Goal: Information Seeking & Learning: Learn about a topic

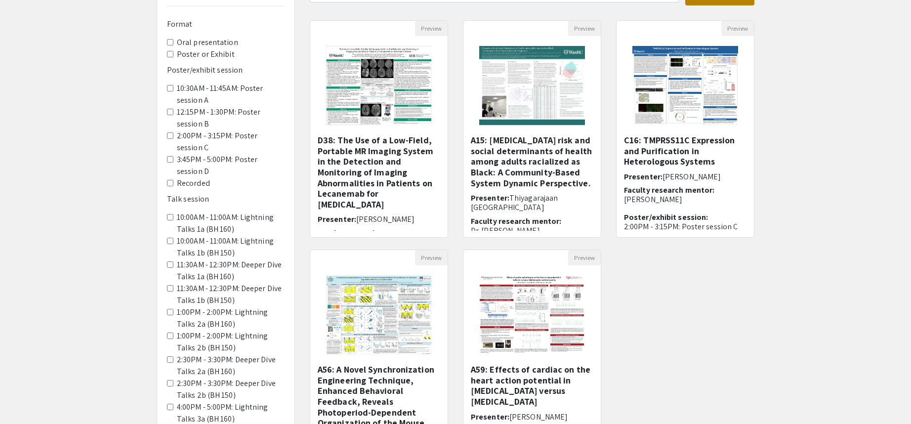
scroll to position [99, 0]
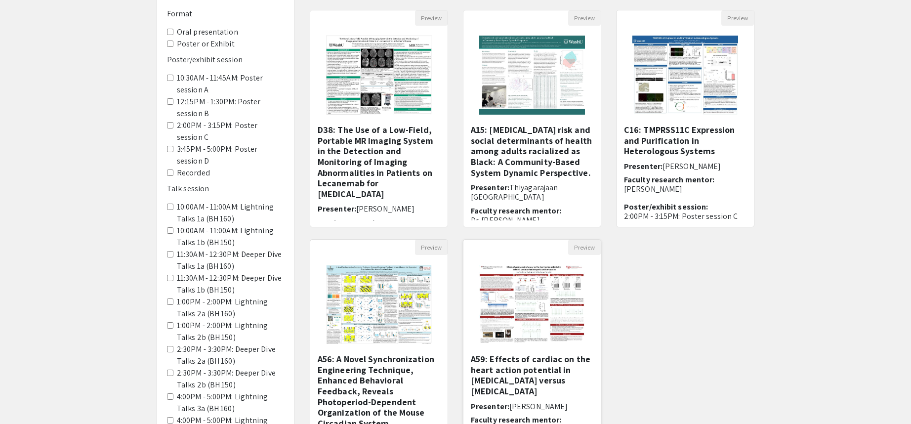
click at [542, 289] on img at bounding box center [532, 304] width 125 height 99
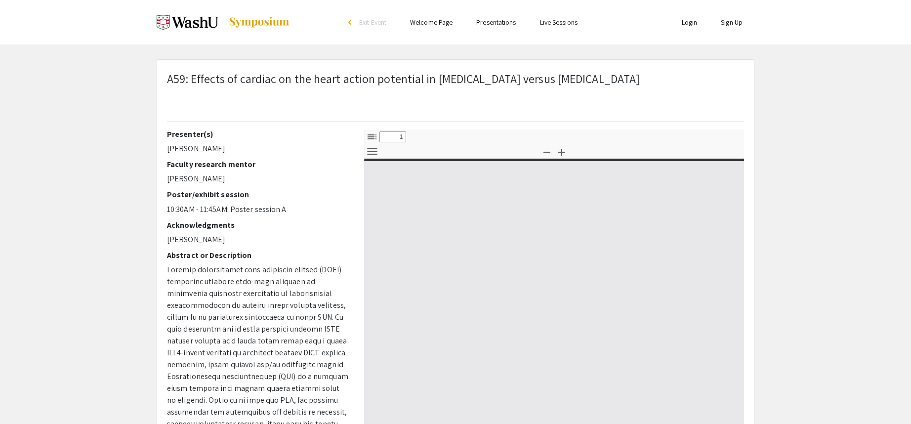
select select "custom"
type input "0"
select select "custom"
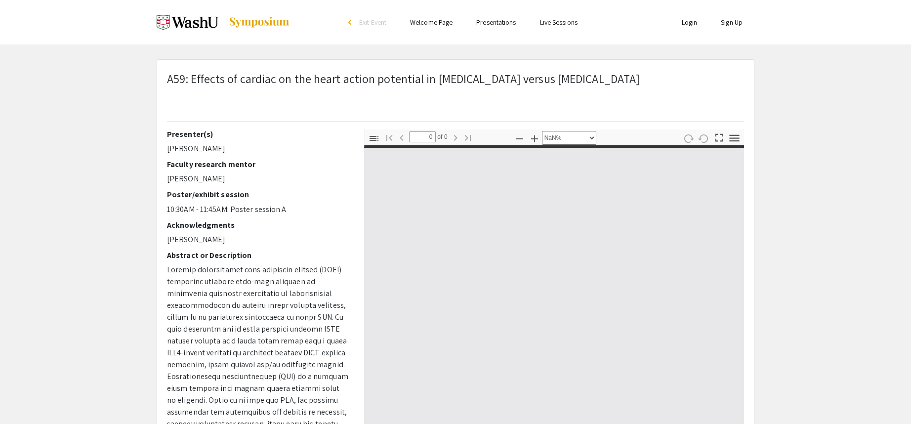
type input "1"
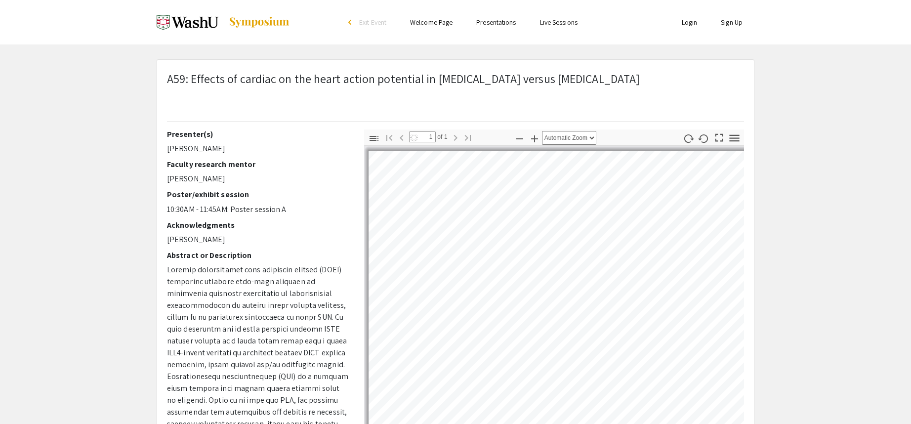
select select "auto"
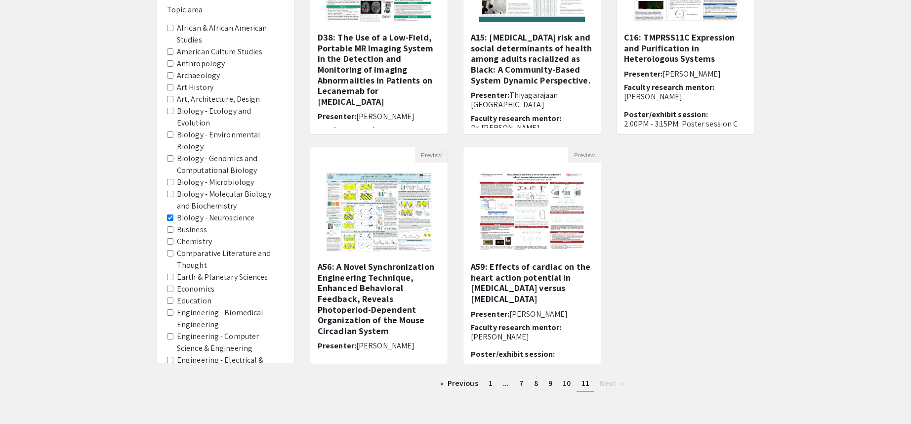
scroll to position [198, 0]
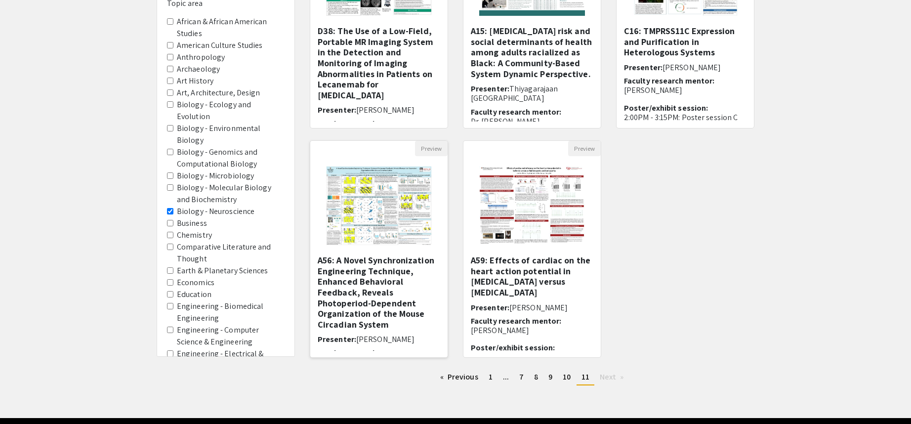
click at [424, 206] on img "Open Presentation <p>A56: A Novel Synchronization Engineering Technique, Enhanc…" at bounding box center [378, 205] width 125 height 99
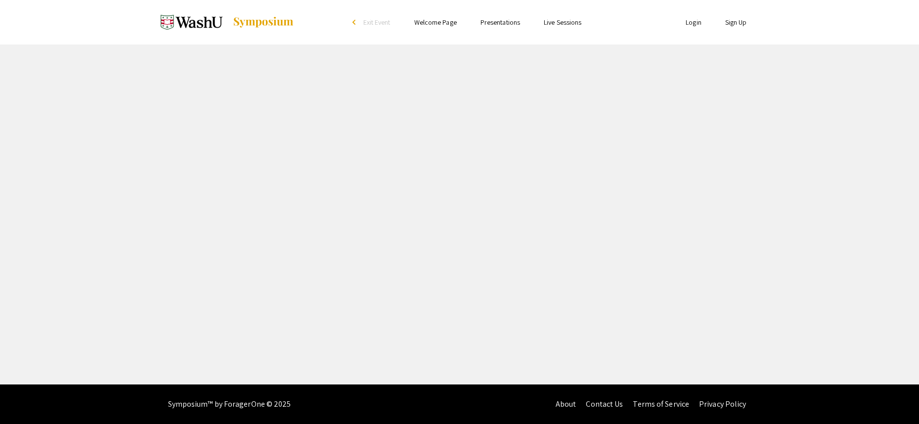
select select "custom"
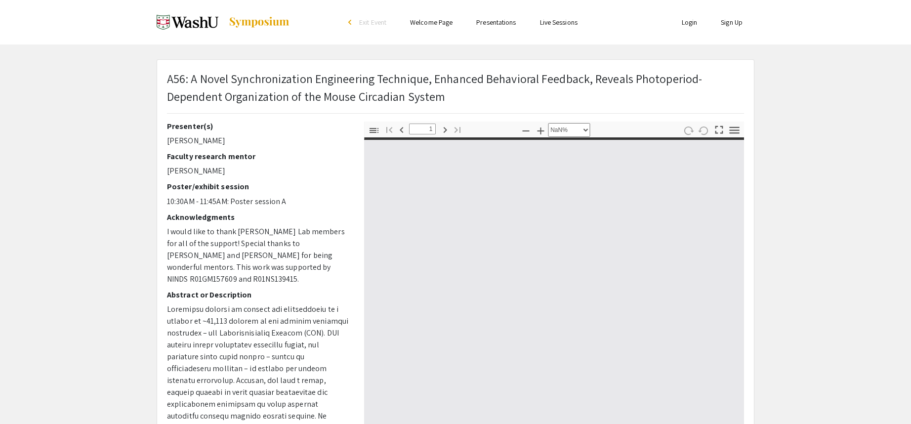
type input "0"
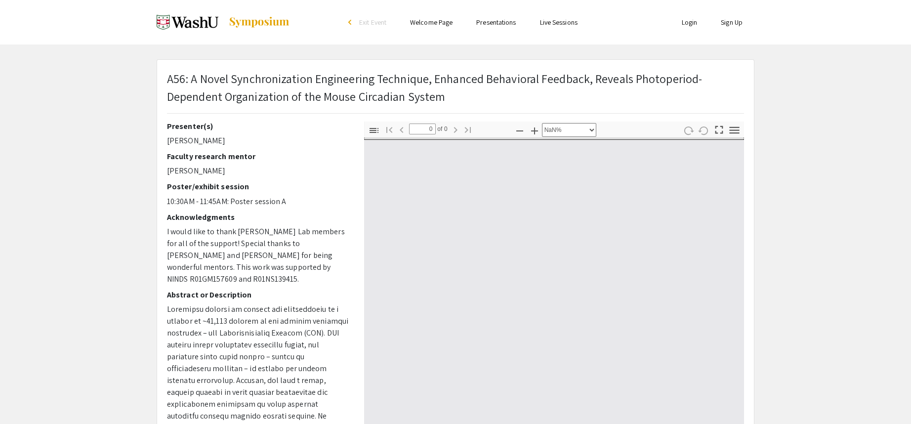
select select "auto"
type input "1"
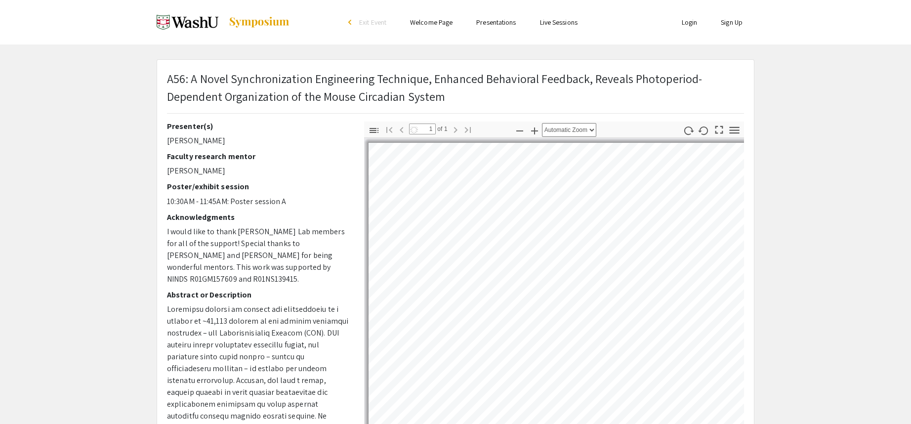
select select "auto"
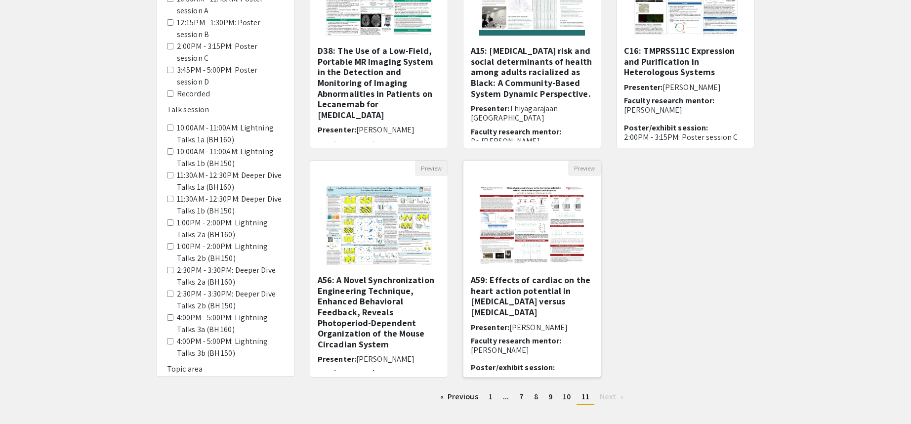
scroll to position [231, 0]
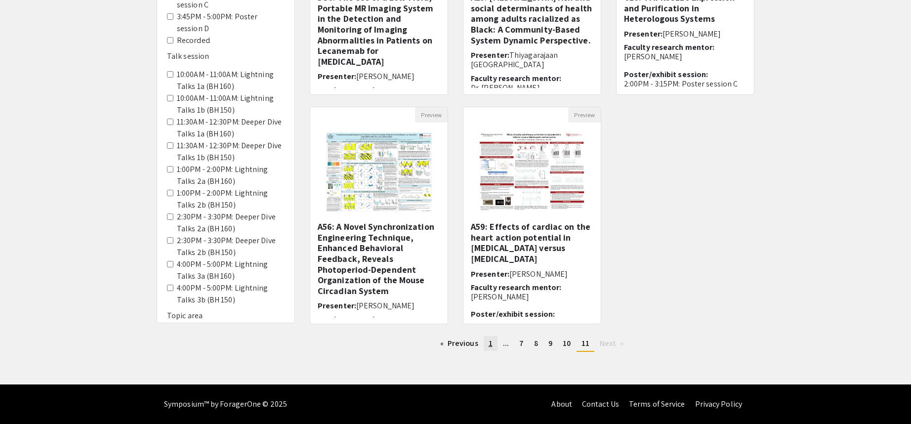
click at [491, 344] on span "1" at bounding box center [491, 343] width 4 height 10
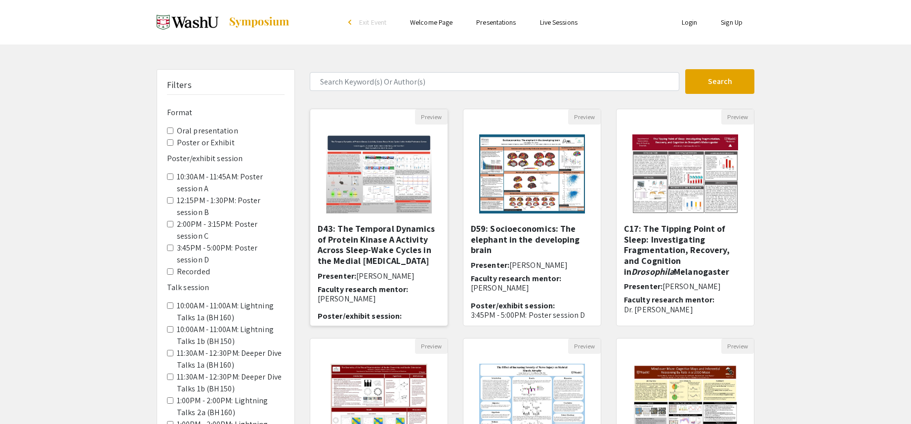
click at [408, 166] on img "Open Presentation <p>D43: The Temporal Dynamics of Protein Kinase A Activity Ac…" at bounding box center [378, 174] width 125 height 99
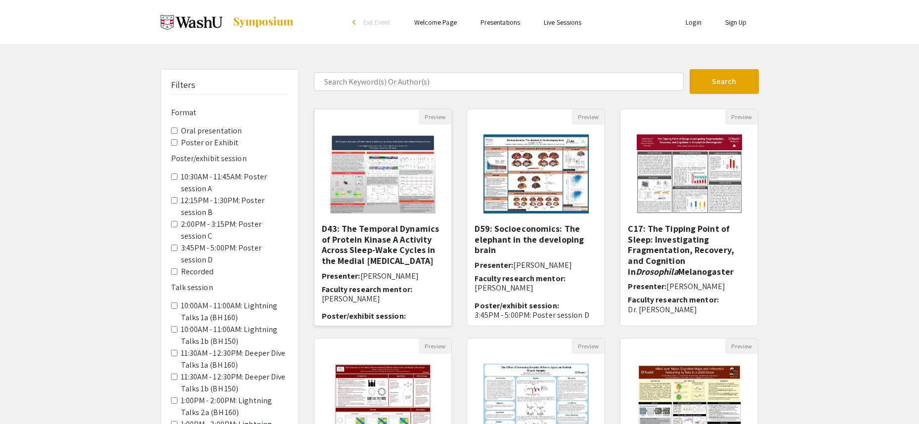
select select "custom"
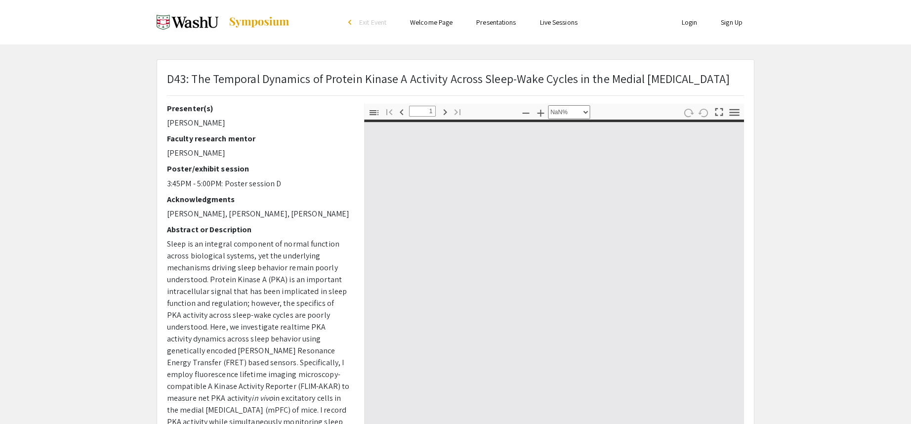
type input "0"
select select "custom"
type input "1"
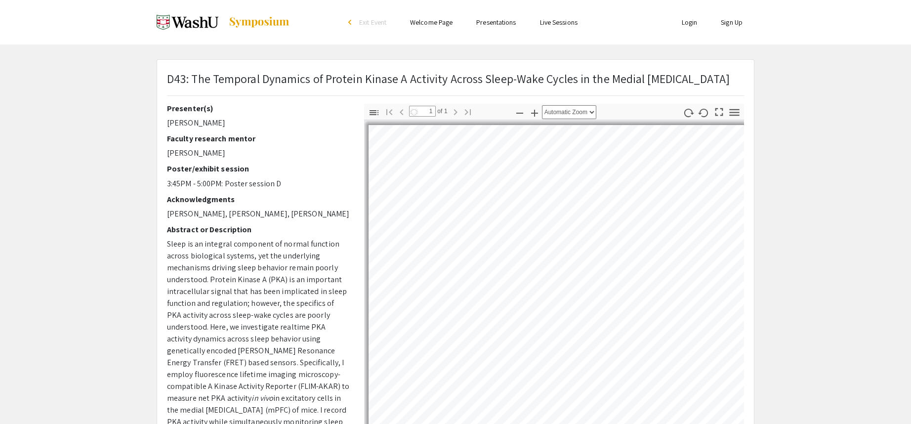
select select "auto"
